Goal: Task Accomplishment & Management: Complete application form

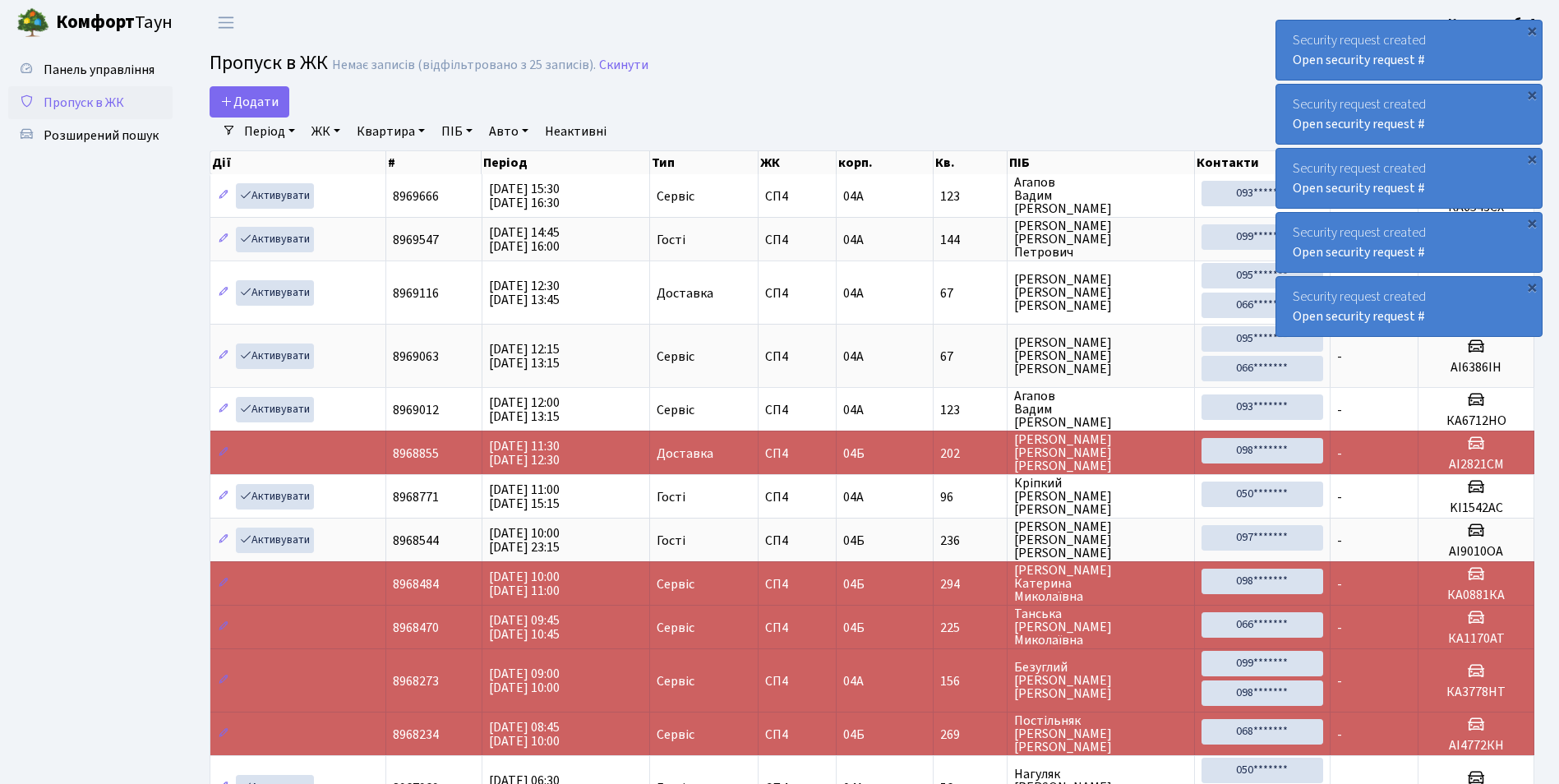
select select "25"
click at [266, 95] on span "Додати" at bounding box center [249, 102] width 59 height 18
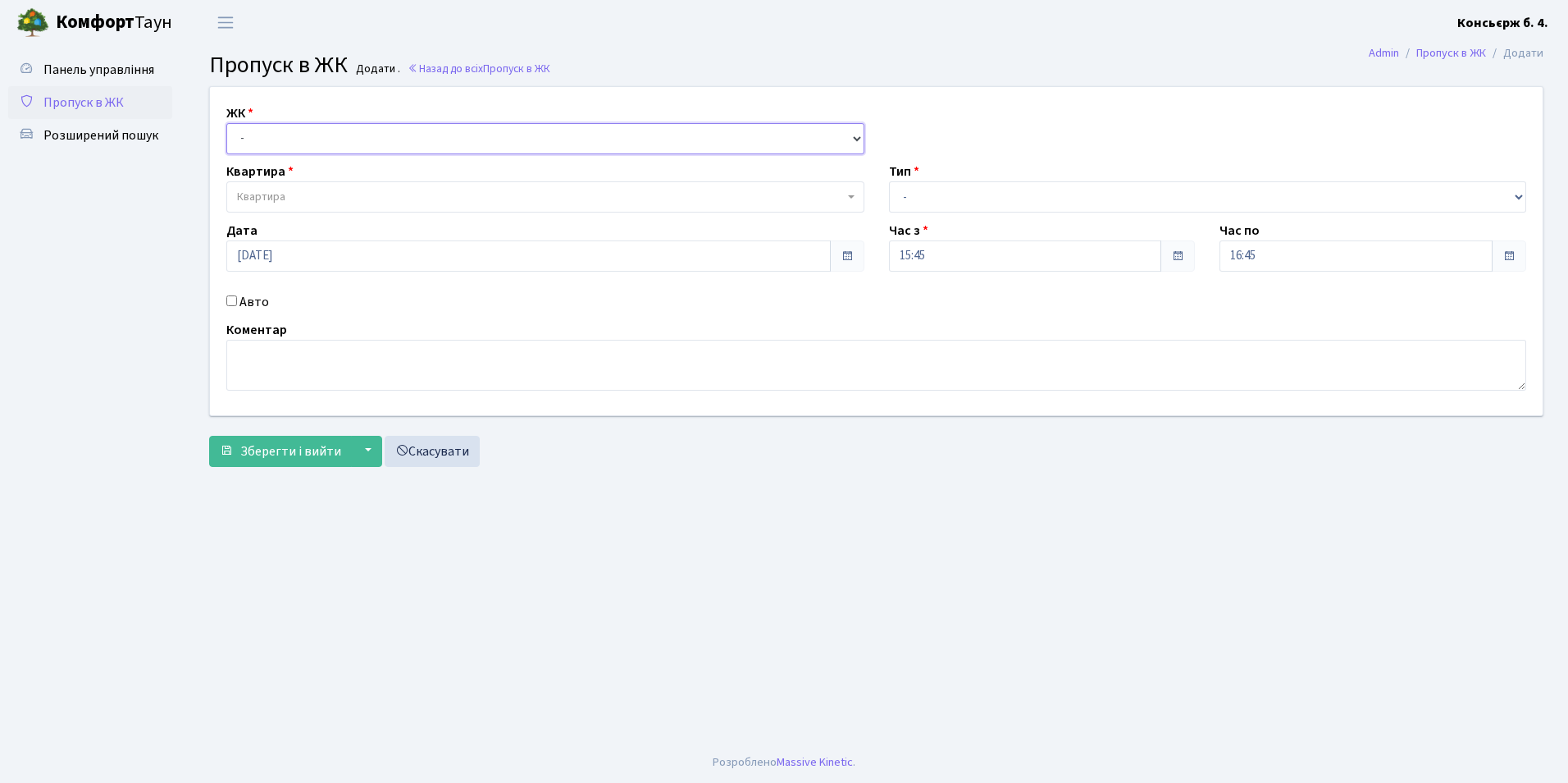
click at [249, 143] on select "- [STREET_ADDRESS]" at bounding box center [545, 139] width 638 height 31
select select "325"
click at [226, 123] on select "- [STREET_ADDRESS]" at bounding box center [545, 139] width 638 height 31
select select
click at [285, 195] on span "Квартира" at bounding box center [261, 197] width 49 height 17
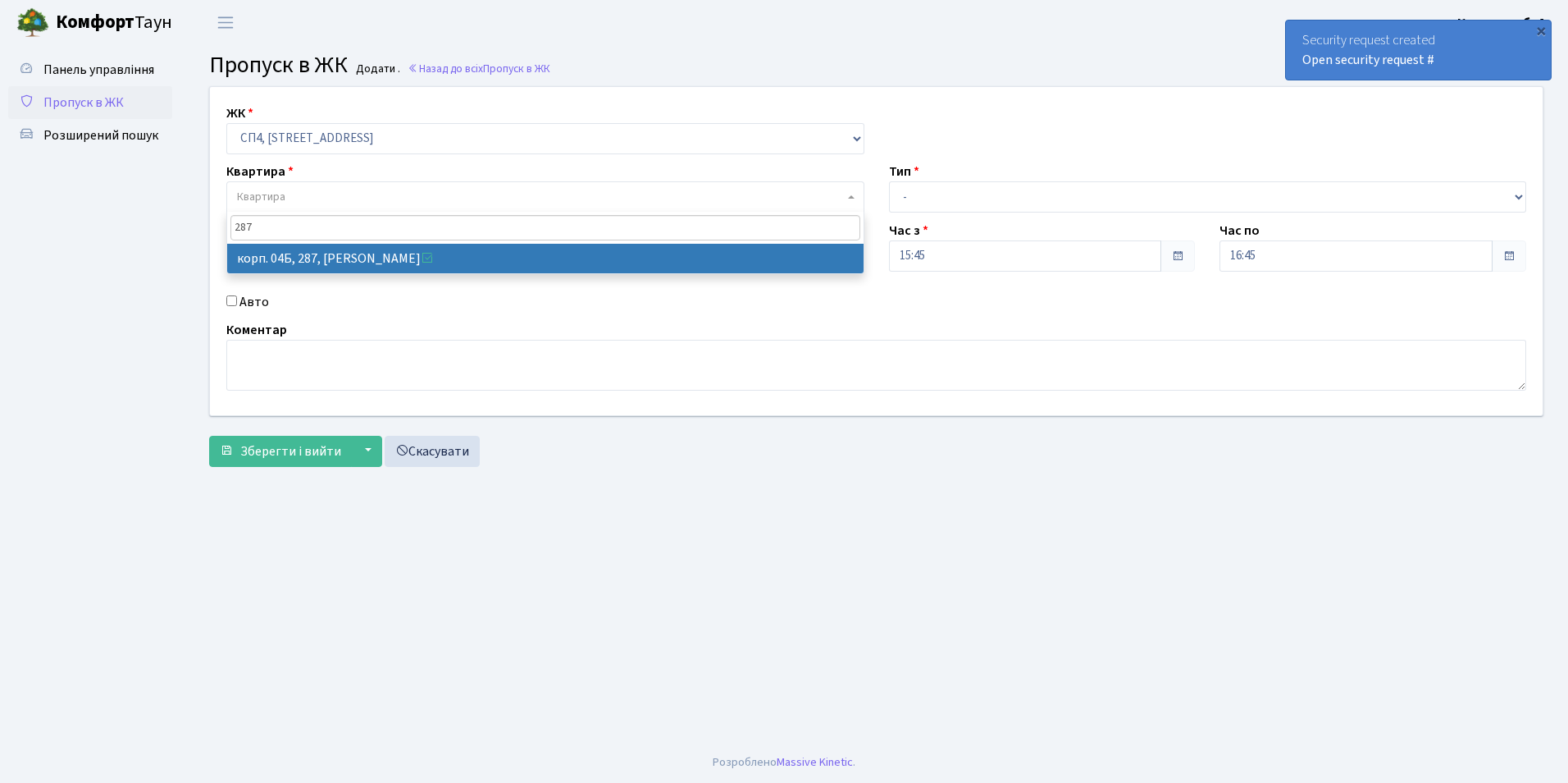
type input "287"
select select "21315"
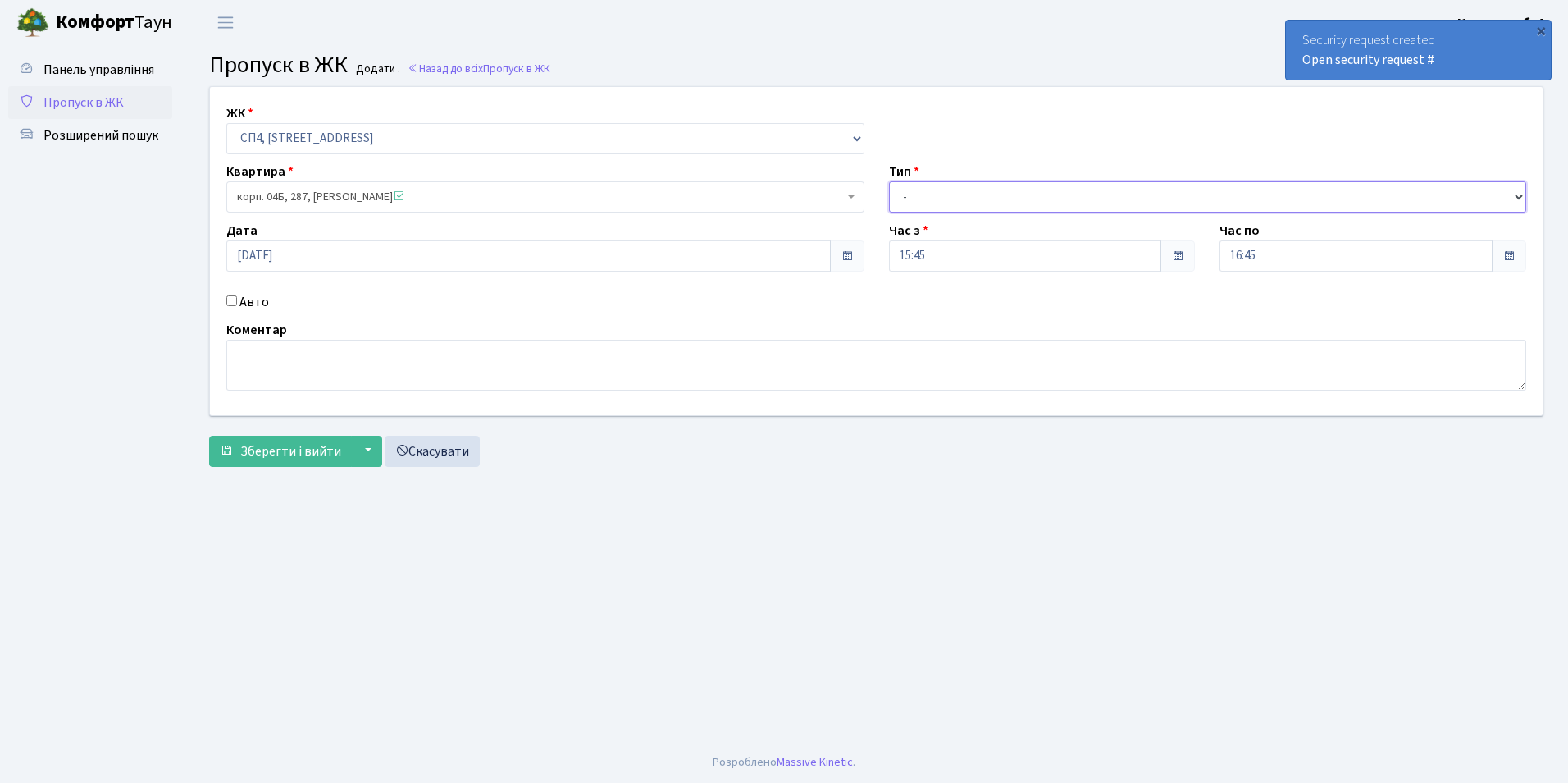
click at [904, 193] on select "- Доставка Таксі Гості Сервіс" at bounding box center [1208, 197] width 638 height 31
select select "18"
click at [889, 182] on select "- Доставка Таксі Гості Сервіс" at bounding box center [1208, 197] width 638 height 31
click at [232, 302] on input "Авто" at bounding box center [231, 301] width 11 height 11
checkbox input "true"
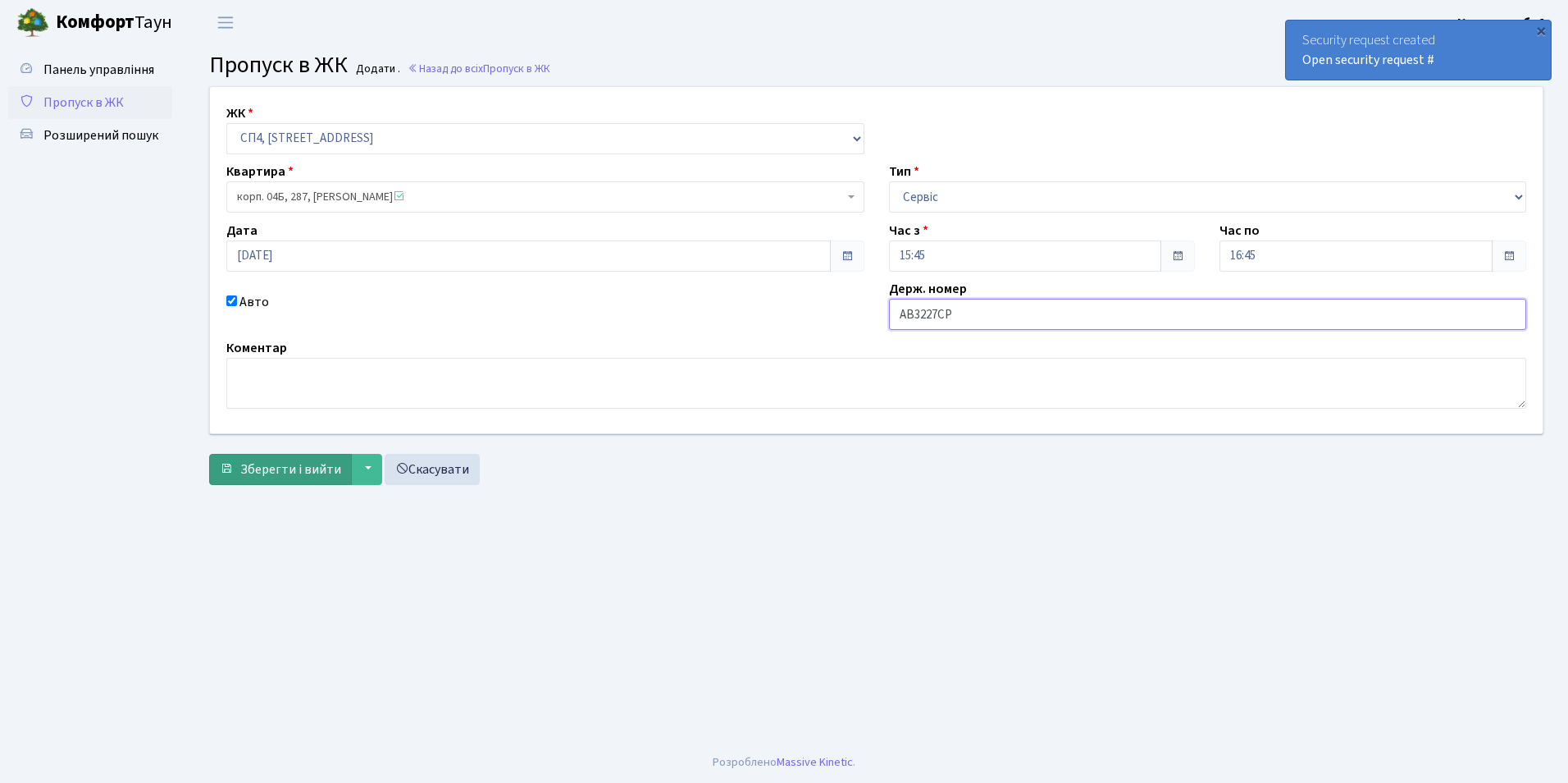
type input "АВ3227СР"
click at [261, 473] on span "Зберегти і вийти" at bounding box center [291, 469] width 101 height 18
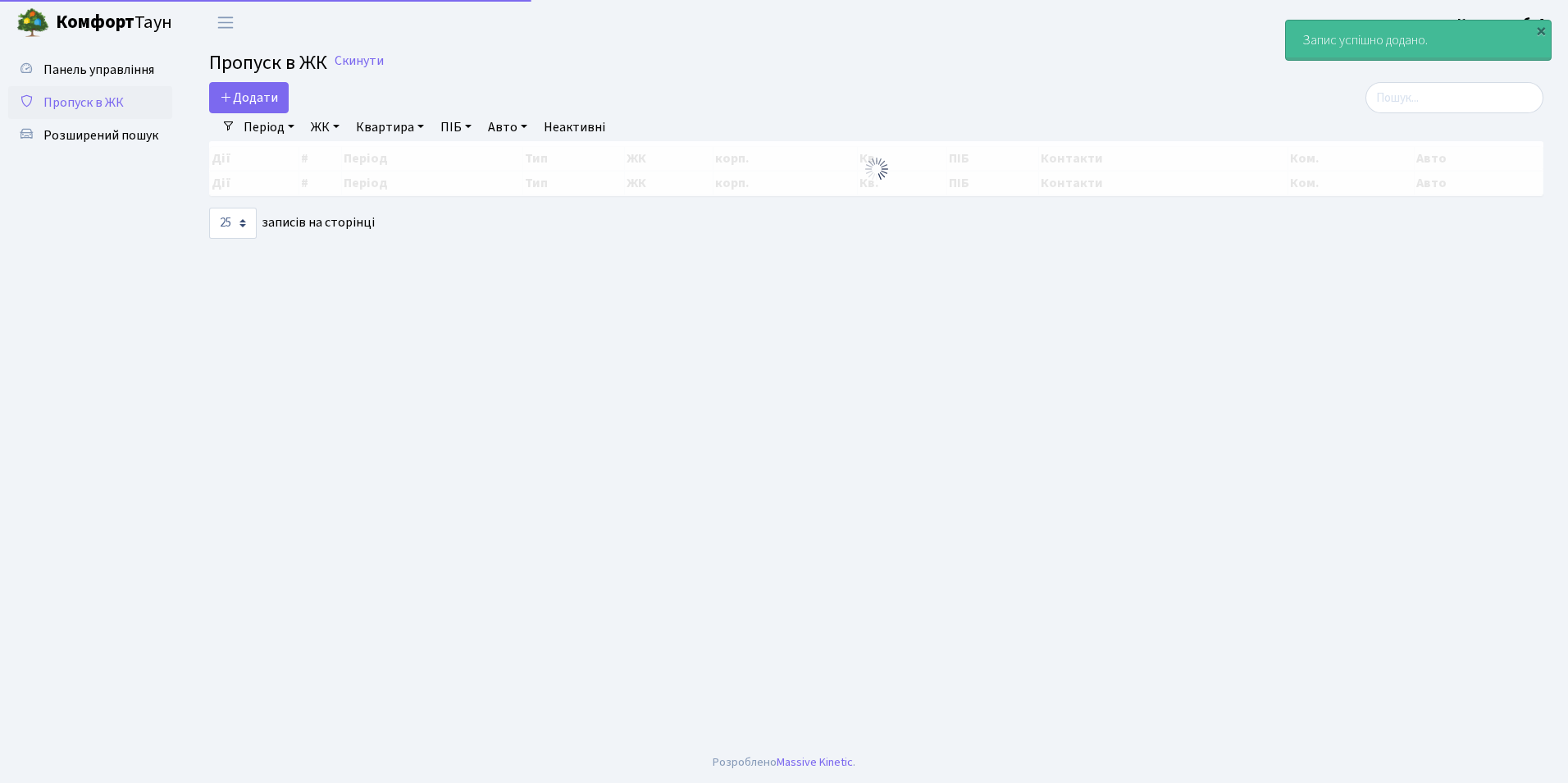
select select "25"
